Goal: Information Seeking & Learning: Find specific fact

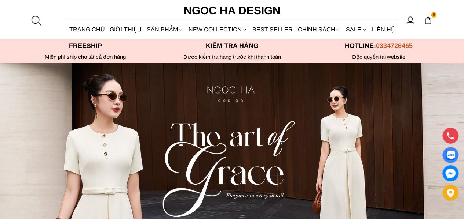
click at [41, 17] on div at bounding box center [35, 20] width 11 height 11
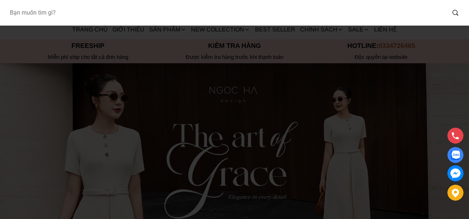
click at [48, 16] on input "Input search Bạn muốn tìm gì?" at bounding box center [225, 12] width 442 height 17
paste input "BQ014"
type input "BQ014"
